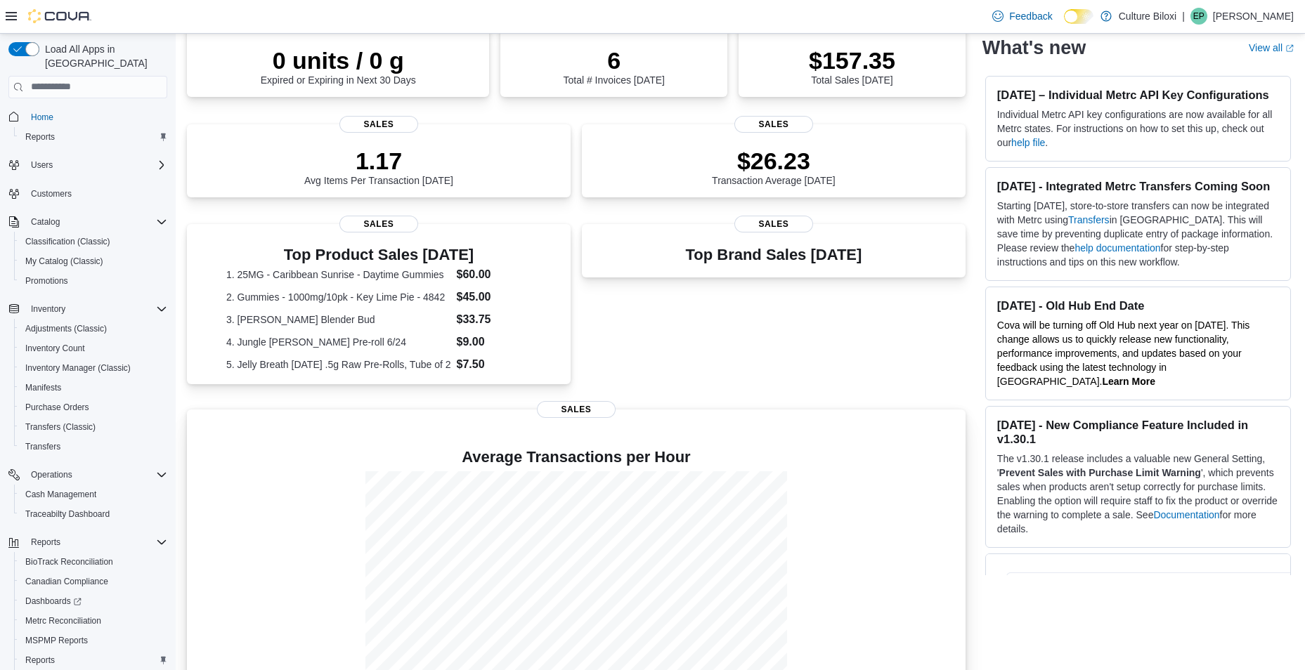
scroll to position [256, 0]
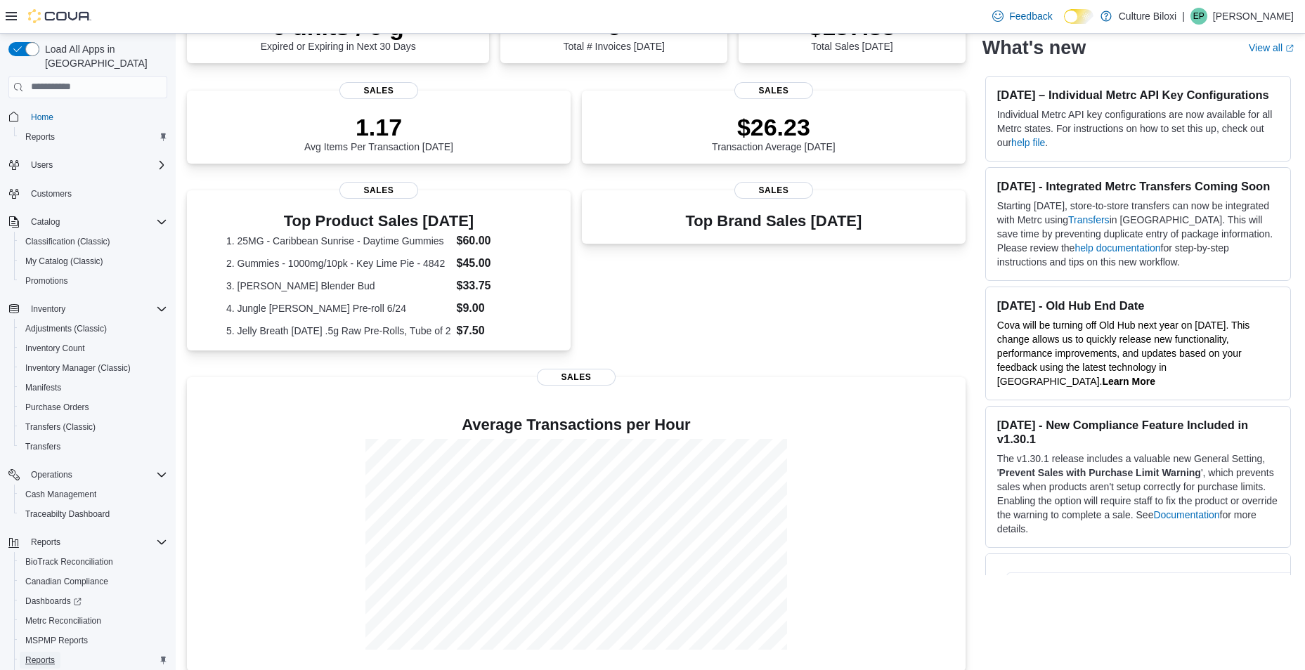
click at [48, 655] on span "Reports" at bounding box center [40, 660] width 30 height 11
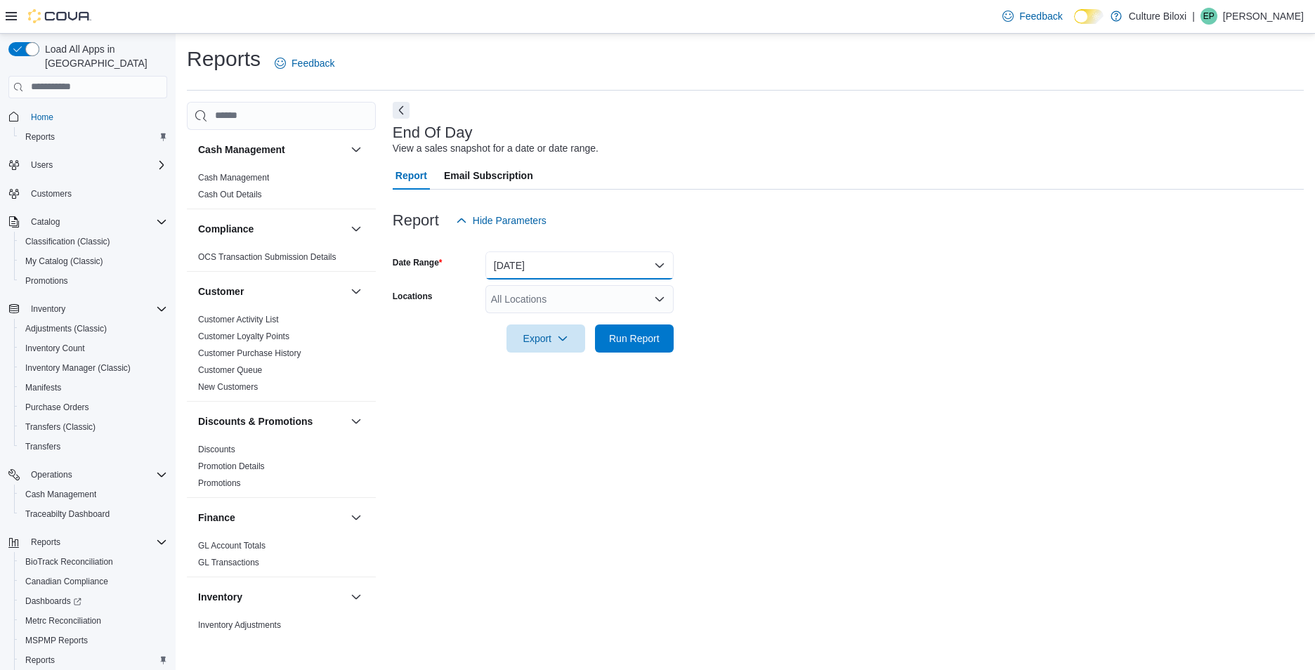
click at [597, 274] on button "Today" at bounding box center [580, 266] width 188 height 28
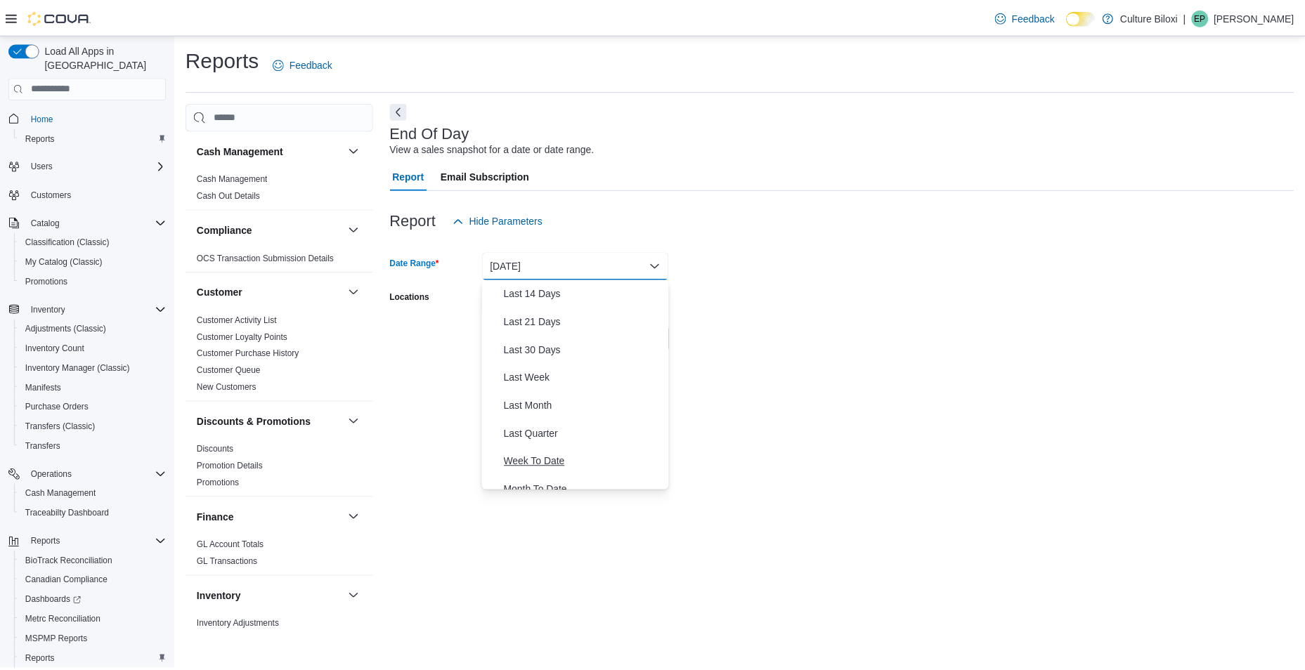
scroll to position [211, 0]
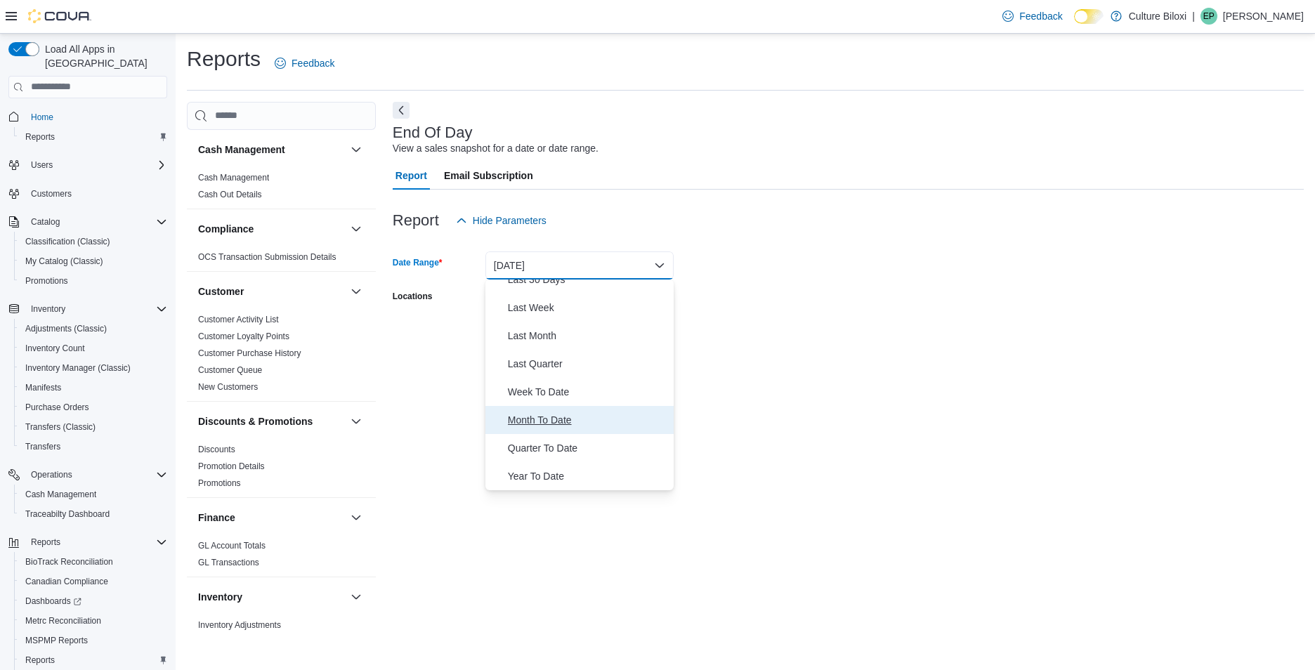
click at [547, 414] on span "Month To Date" at bounding box center [588, 420] width 160 height 17
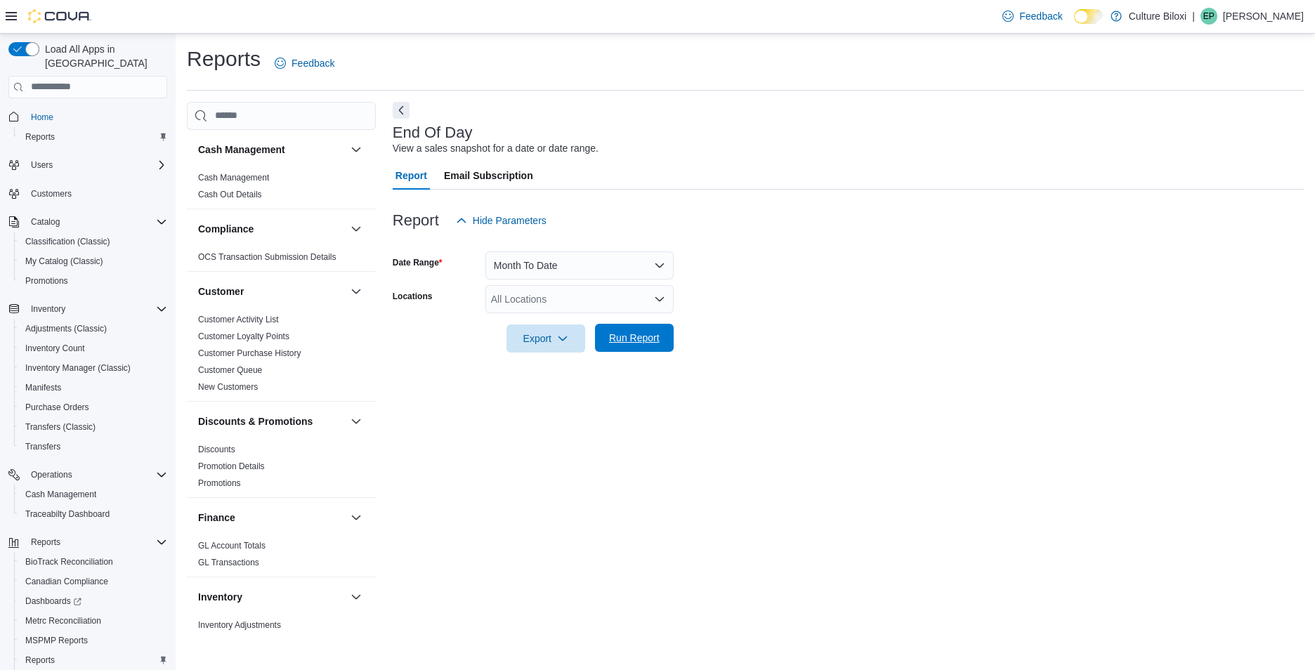
click at [646, 349] on span "Run Report" at bounding box center [635, 338] width 62 height 28
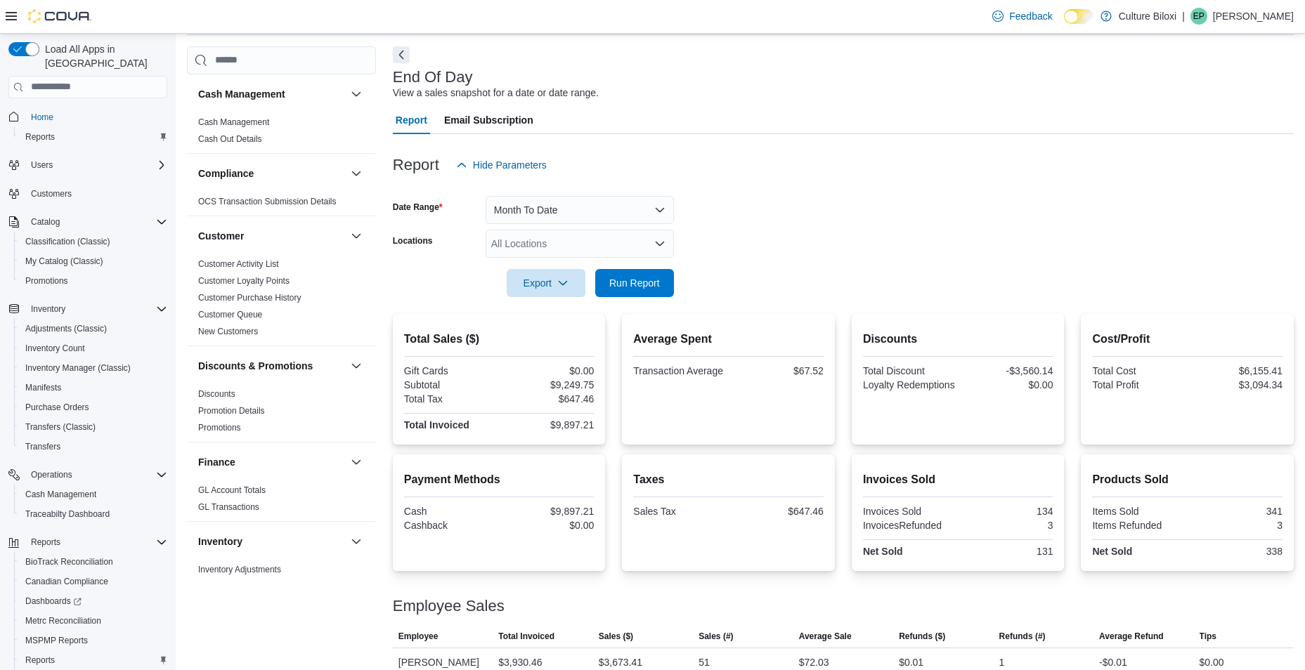
scroll to position [160, 0]
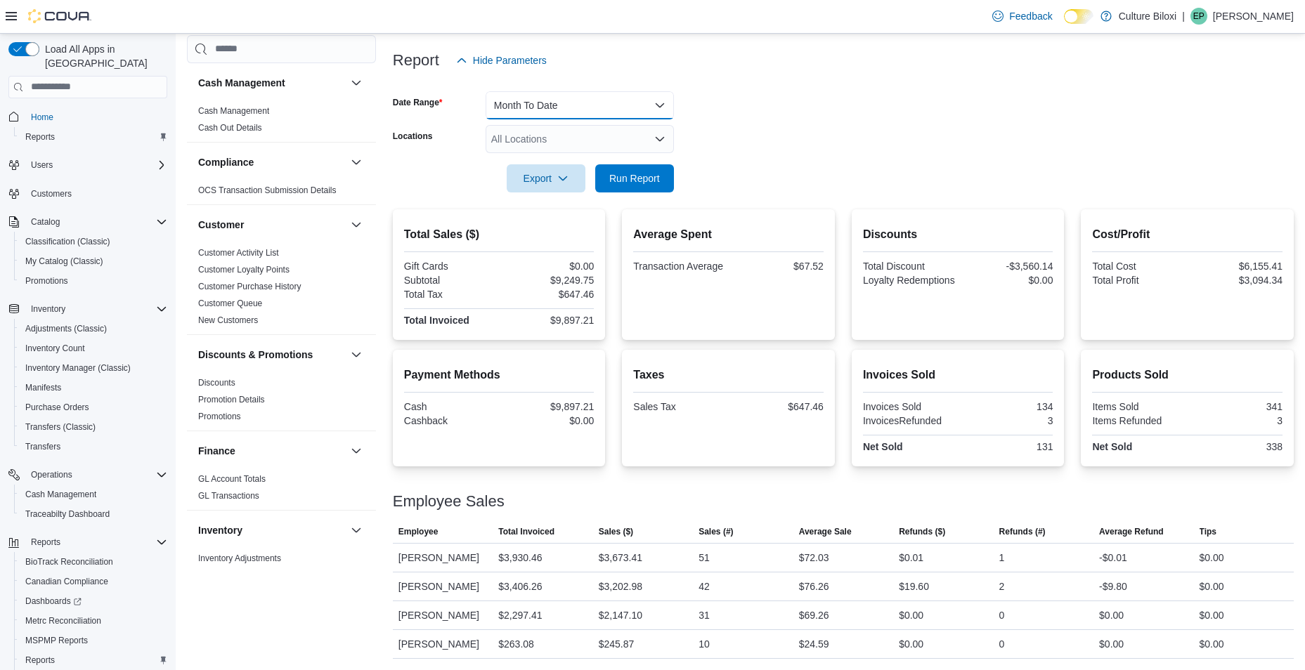
click at [646, 105] on button "Month To Date" at bounding box center [580, 105] width 188 height 28
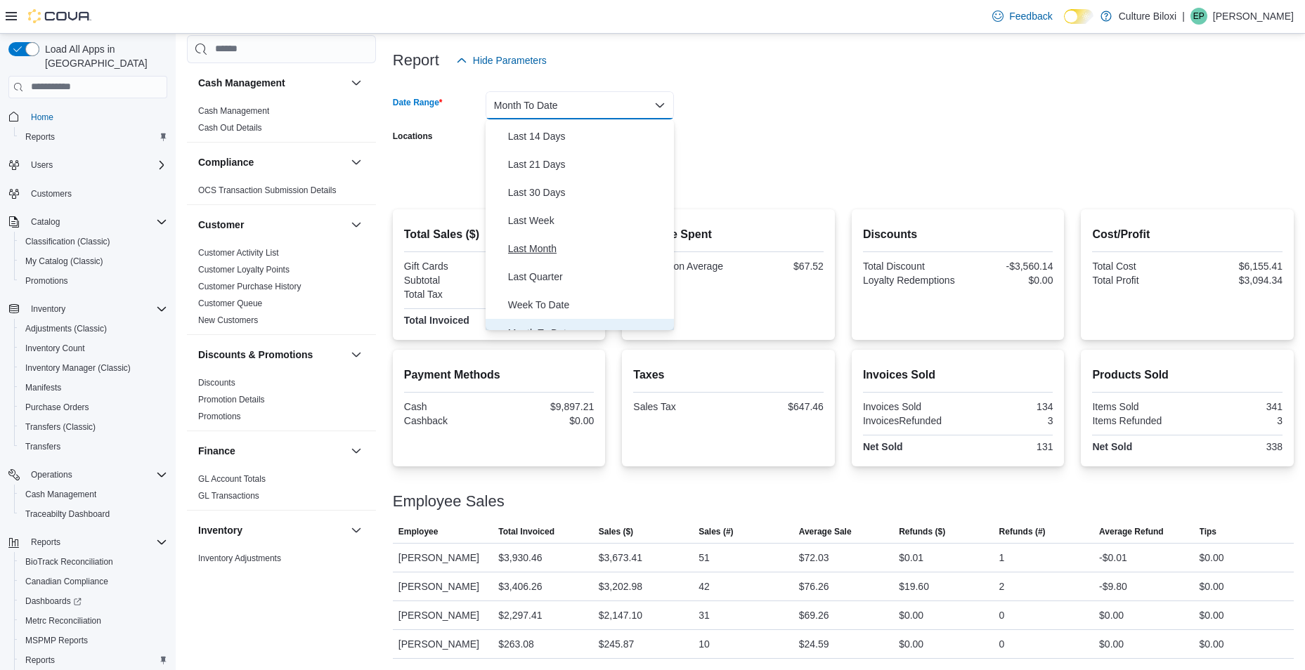
scroll to position [0, 0]
click at [546, 168] on span "Today" at bounding box center [588, 161] width 160 height 17
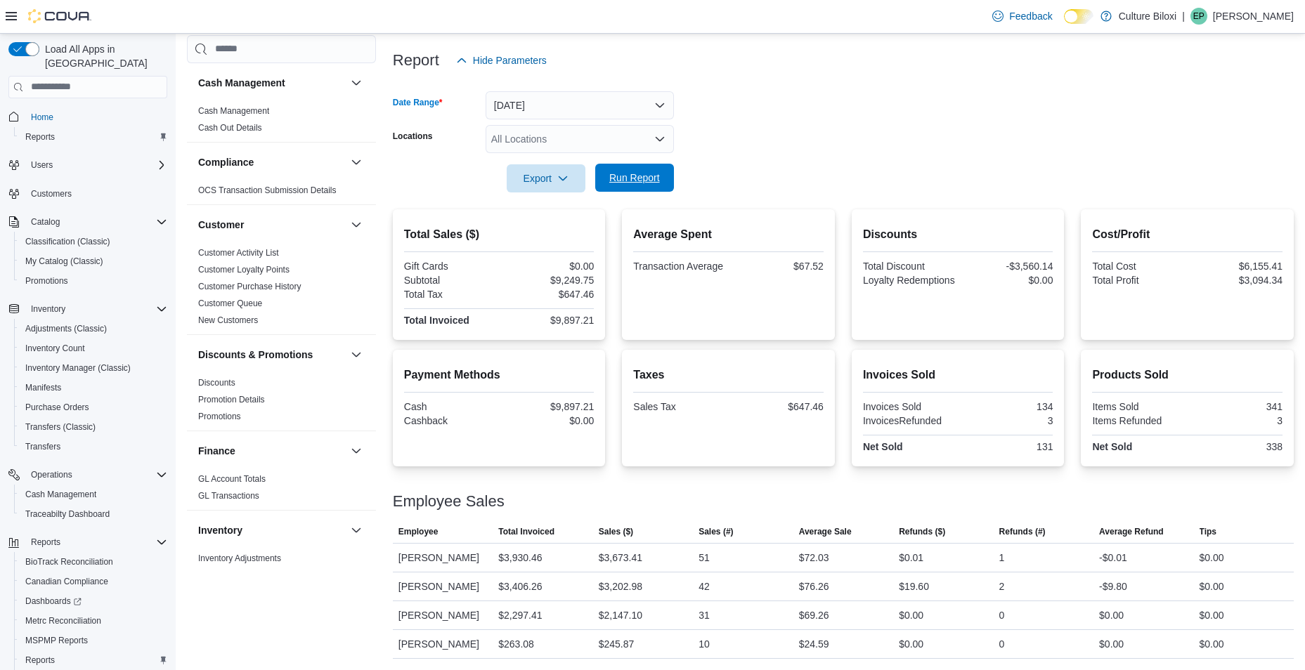
click at [632, 181] on span "Run Report" at bounding box center [634, 178] width 51 height 14
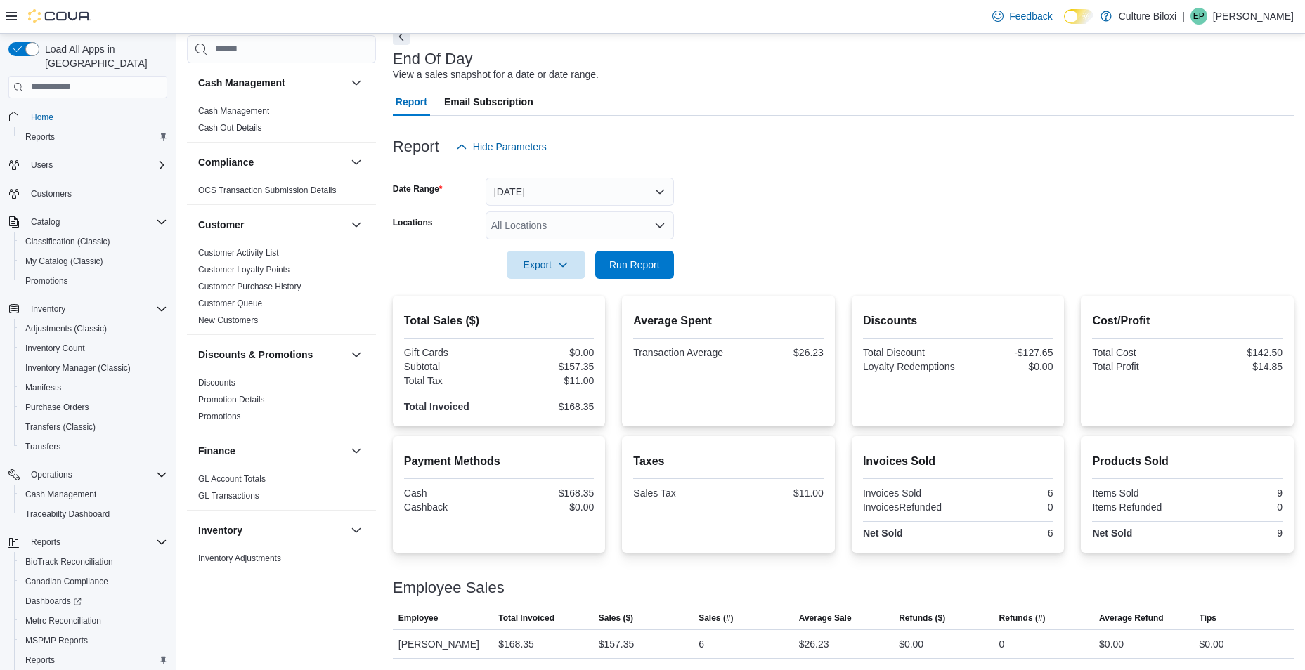
scroll to position [74, 0]
click at [642, 180] on button "Today" at bounding box center [580, 192] width 188 height 28
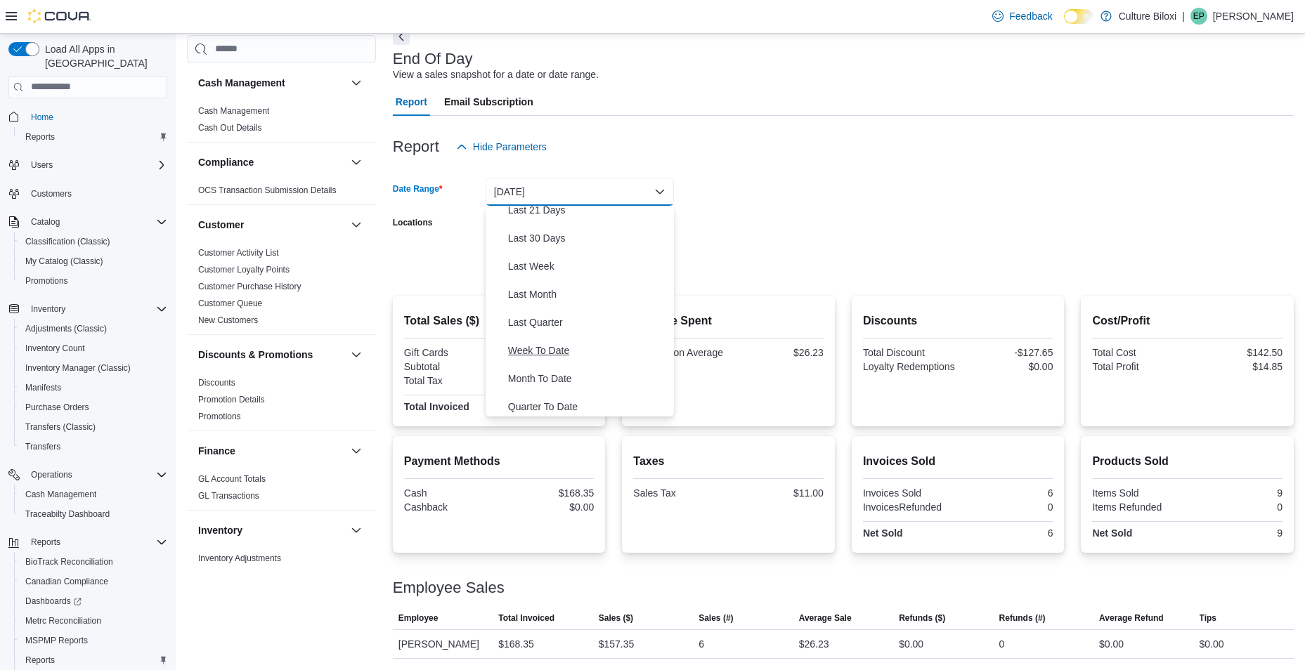
scroll to position [211, 0]
click at [550, 356] on button "Month To Date" at bounding box center [580, 346] width 188 height 28
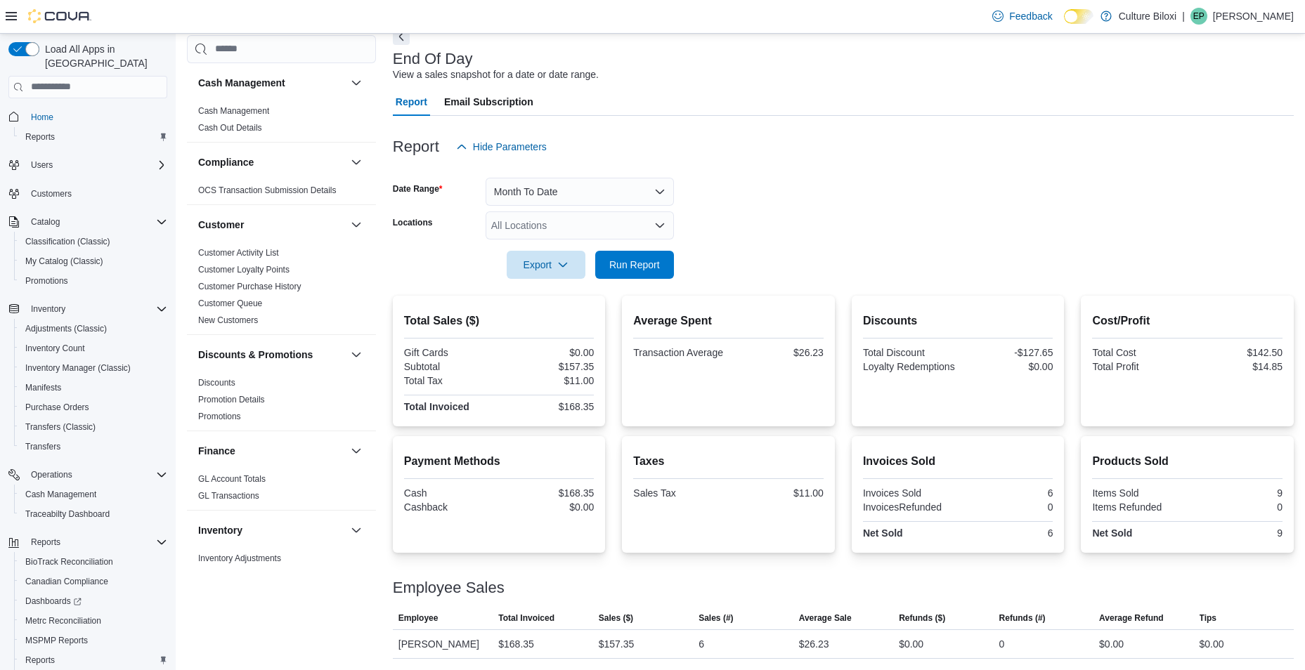
click at [628, 280] on div at bounding box center [843, 287] width 901 height 17
click at [631, 278] on span "Run Report" at bounding box center [635, 264] width 62 height 28
click at [654, 278] on div "Export Run Report" at bounding box center [533, 265] width 281 height 28
click at [654, 271] on span "Run Report" at bounding box center [634, 264] width 51 height 14
click at [533, 200] on button "Month To Date" at bounding box center [580, 192] width 188 height 28
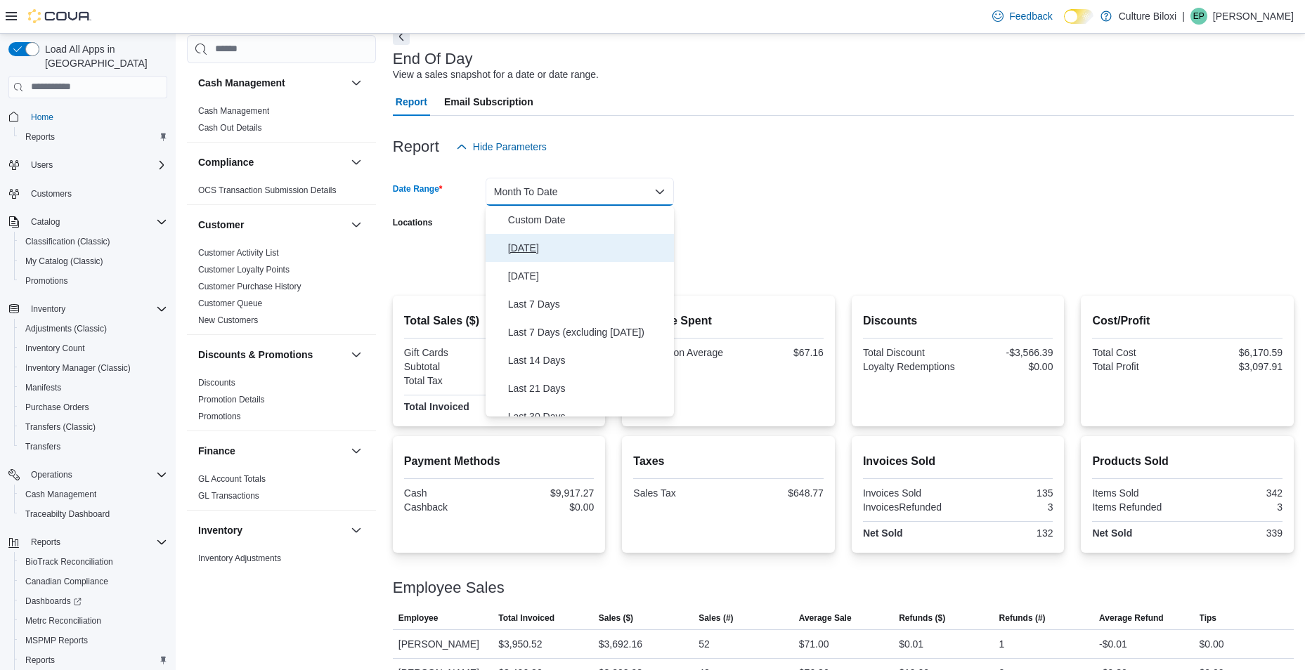
click at [545, 258] on button "Today" at bounding box center [580, 248] width 188 height 28
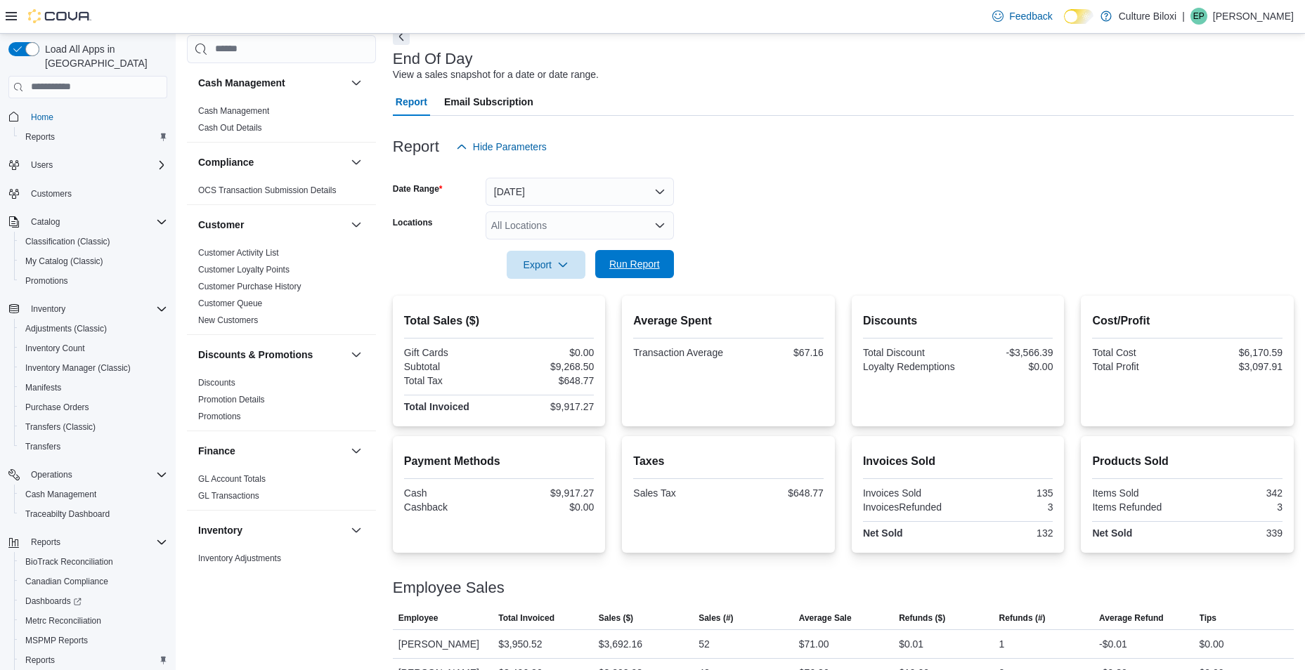
click at [643, 270] on span "Run Report" at bounding box center [634, 264] width 51 height 14
